Goal: Obtain resource: Download file/media

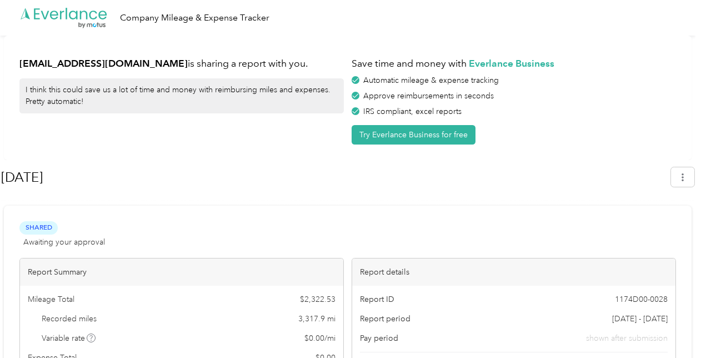
click at [545, 196] on div at bounding box center [347, 201] width 693 height 12
click at [686, 176] on icon "button" at bounding box center [683, 177] width 8 height 8
click at [648, 223] on span "Download" at bounding box center [656, 229] width 37 height 12
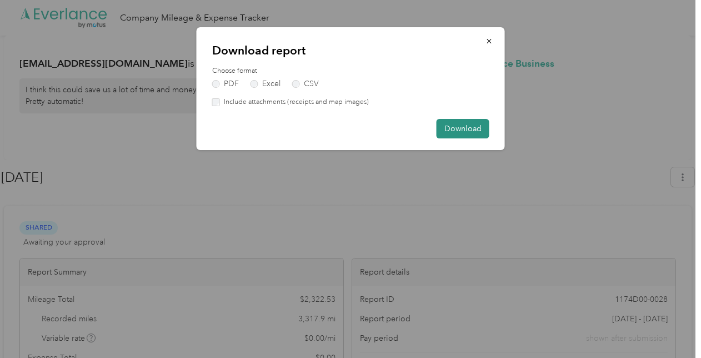
click at [452, 124] on button "Download" at bounding box center [463, 128] width 53 height 19
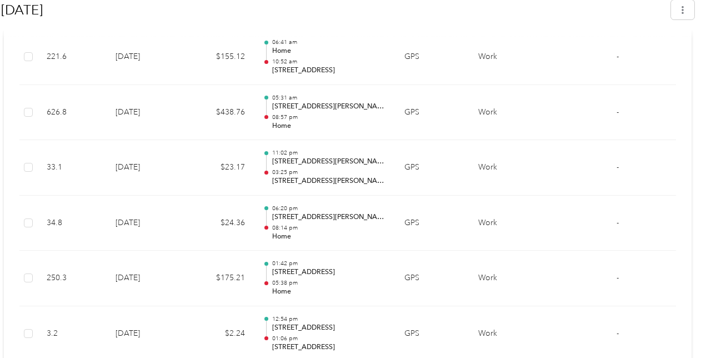
scroll to position [1640, 0]
